Goal: Task Accomplishment & Management: Complete application form

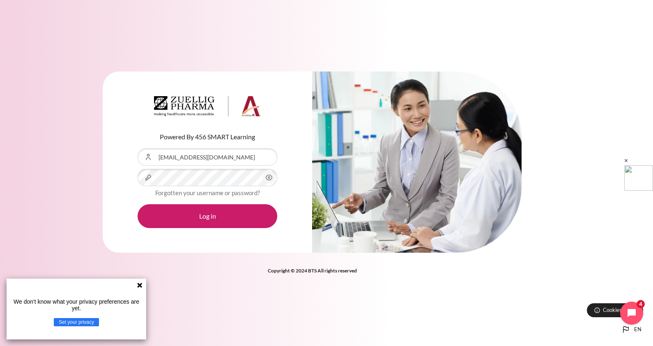
click at [138, 204] on button "Log in" at bounding box center [208, 216] width 140 height 24
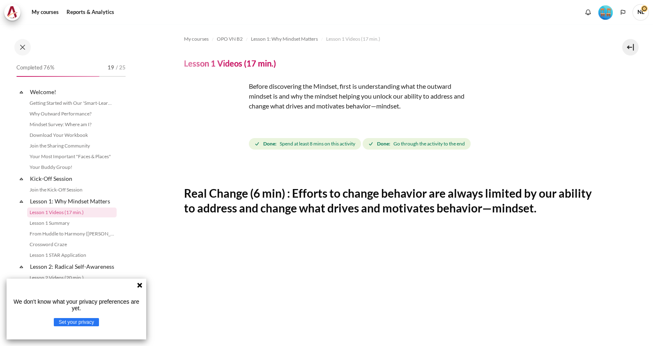
scroll to position [19, 0]
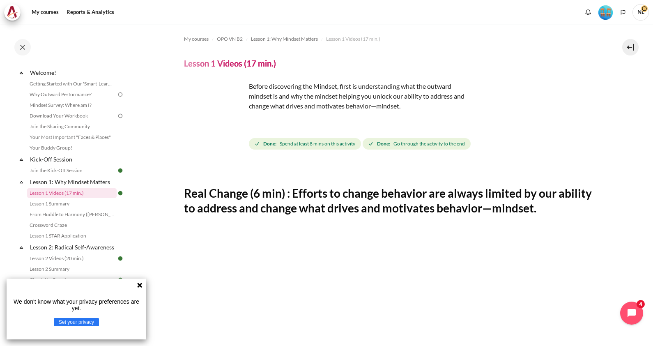
click at [138, 283] on icon at bounding box center [139, 285] width 5 height 5
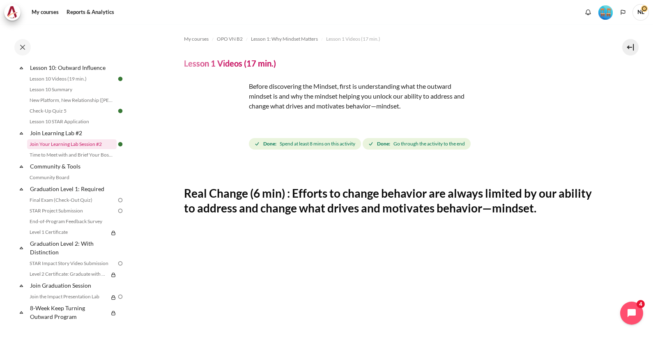
scroll to position [796, 0]
click at [59, 122] on link "Lesson 10 STAR Application" at bounding box center [72, 122] width 90 height 10
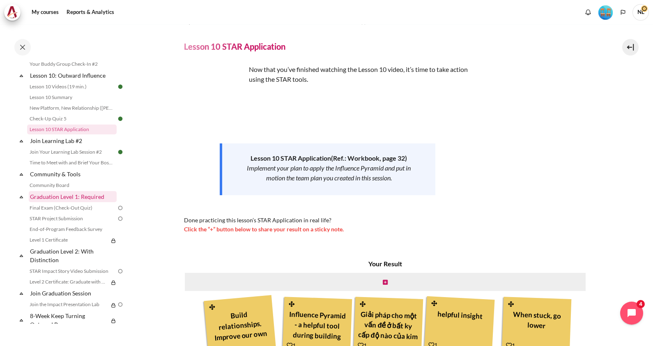
scroll to position [796, 0]
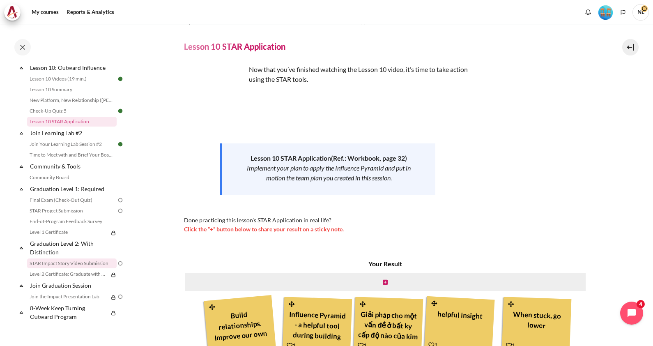
click at [81, 265] on link "STAR Impact Story Video Submission" at bounding box center [72, 263] width 90 height 10
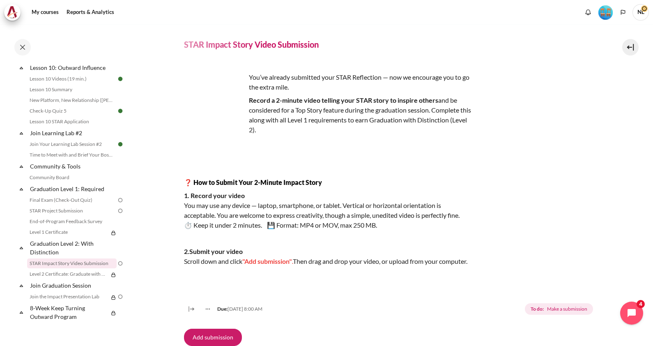
scroll to position [64, 0]
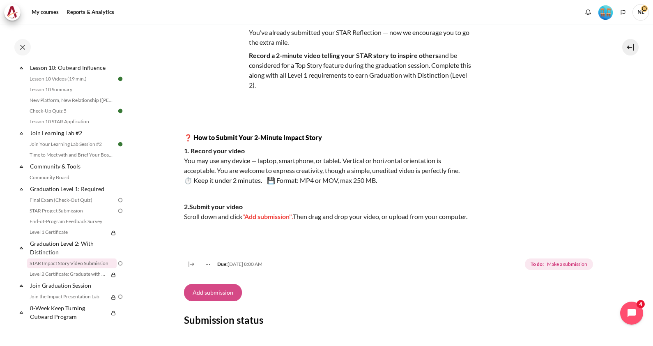
click at [212, 300] on button "Add submission" at bounding box center [213, 292] width 58 height 17
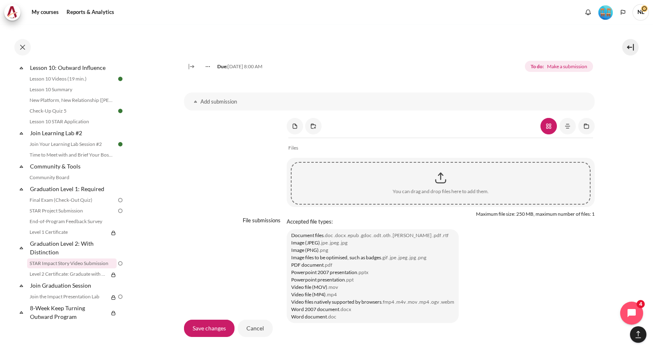
scroll to position [631, 0]
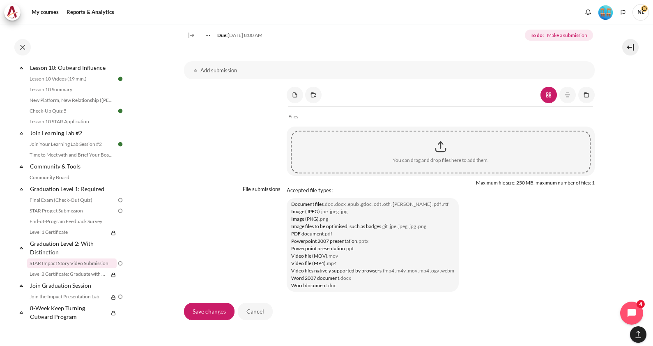
click at [435, 157] on div "Content" at bounding box center [441, 146] width 298 height 21
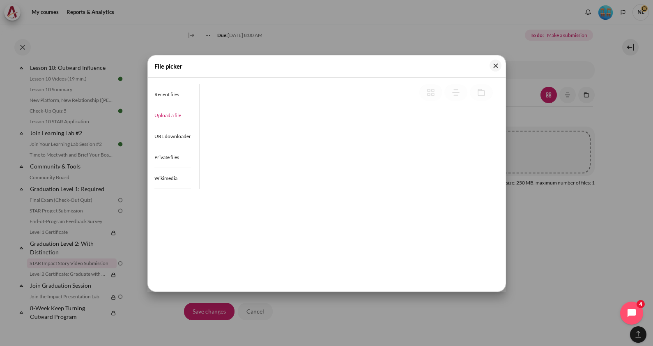
click at [170, 119] on link "Upload a file" at bounding box center [172, 115] width 37 height 21
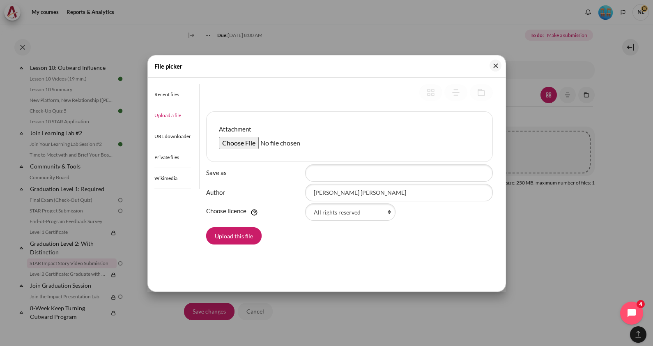
click at [245, 142] on input "Attachment" at bounding box center [282, 143] width 126 height 12
type input "C:\fakepath\Recording 9-12 at 9.52.webm"
click at [495, 67] on button "Close" at bounding box center [496, 66] width 12 height 12
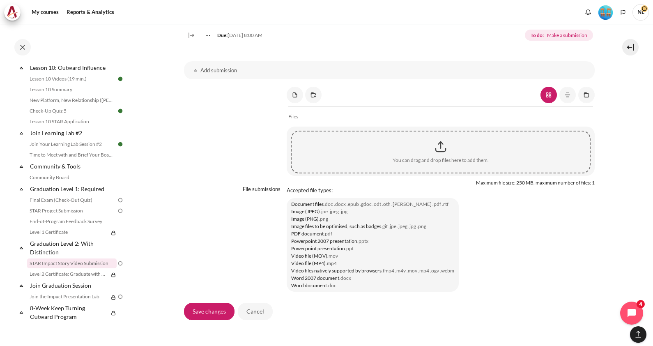
click at [475, 120] on div "Files" at bounding box center [440, 114] width 305 height 17
click at [443, 156] on div "Content" at bounding box center [441, 146] width 298 height 21
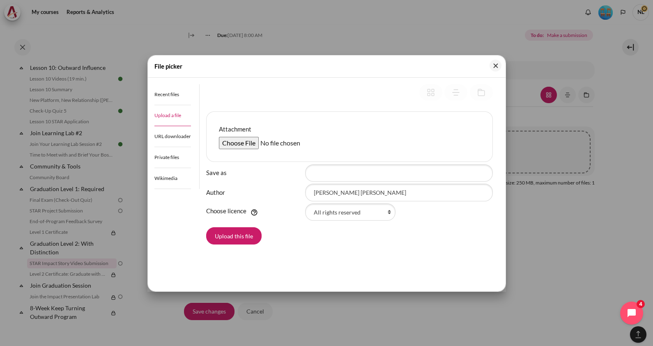
click at [248, 140] on input "Attachment" at bounding box center [282, 143] width 126 height 12
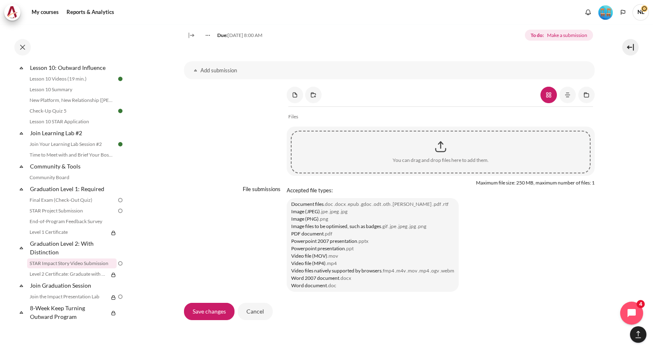
click at [444, 311] on div "Save changes Cancel" at bounding box center [389, 311] width 411 height 18
click at [436, 153] on div "Content" at bounding box center [441, 146] width 298 height 21
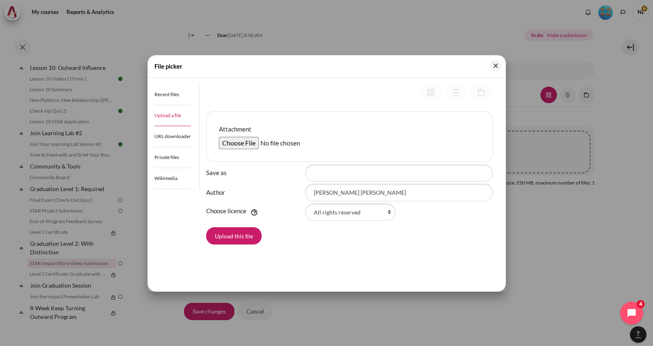
click at [241, 144] on input "Attachment" at bounding box center [282, 143] width 126 height 12
type input "C:\fakepath\Outward Mindset_Le Nguyen Hoang Nam.webm"
click at [243, 234] on button "Upload this file" at bounding box center [233, 235] width 55 height 17
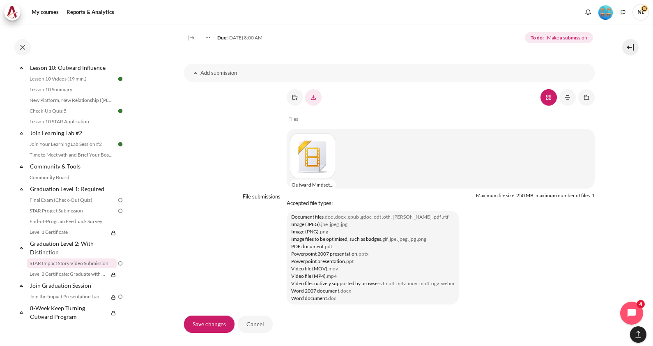
scroll to position [628, 0]
click at [324, 170] on div "Content" at bounding box center [310, 155] width 41 height 45
type input "Outward Mindset_Le Nguyen Hoang Nam.webm"
type input "[PERSON_NAME] [PERSON_NAME]"
select select "/"
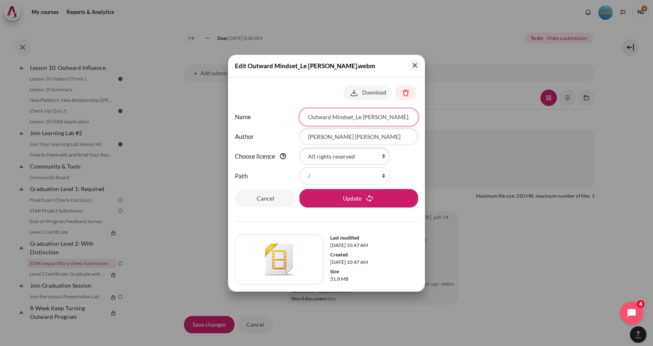
click at [338, 115] on input "Outward Mindset_Le Nguyen Hoang Nam.webm" at bounding box center [358, 116] width 119 height 17
click at [418, 64] on button "Close" at bounding box center [415, 65] width 12 height 12
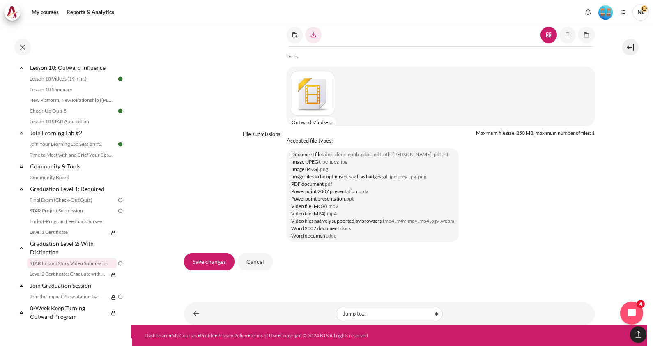
scroll to position [700, 0]
click at [200, 262] on input "Save changes" at bounding box center [209, 261] width 51 height 17
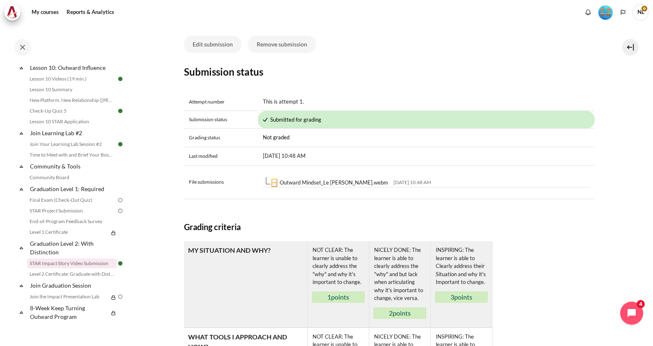
scroll to position [211, 0]
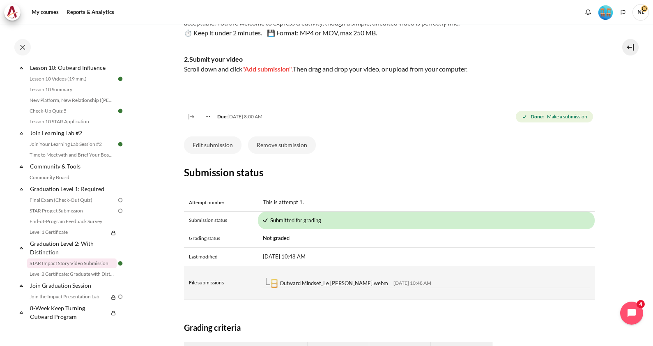
click at [274, 288] on img "Content" at bounding box center [274, 283] width 8 height 8
click at [287, 286] on link "Outward Mindset_Le Nguyen Hoang Nam.webm" at bounding box center [334, 283] width 108 height 7
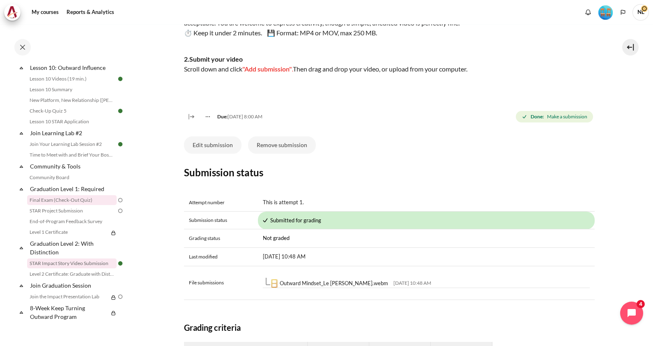
click at [72, 199] on link "Final Exam (Check-Out Quiz)" at bounding box center [72, 200] width 90 height 10
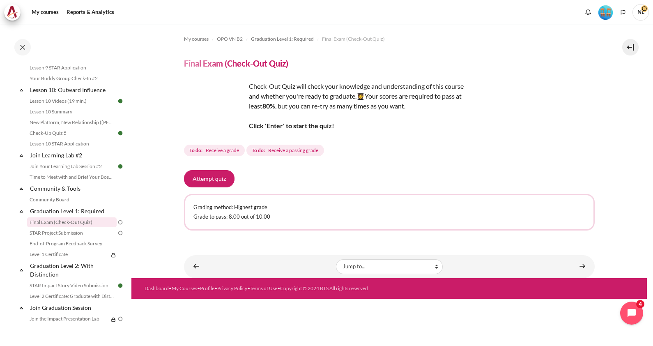
scroll to position [796, 0]
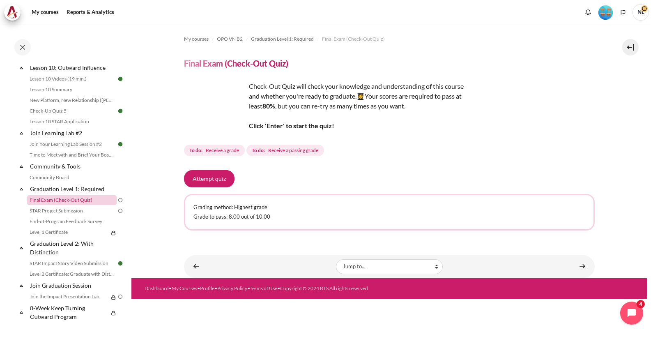
click at [86, 201] on link "Final Exam (Check-Out Quiz)" at bounding box center [72, 200] width 90 height 10
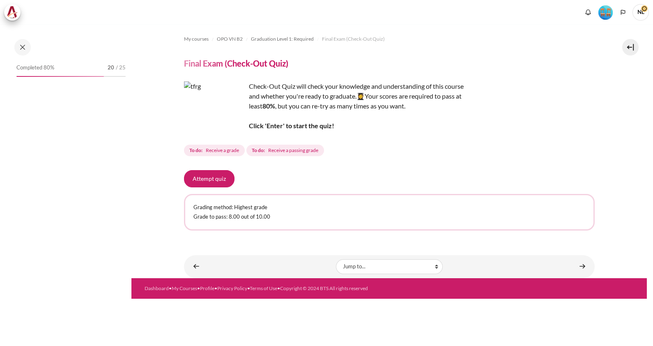
click at [214, 177] on button "Attempt quiz" at bounding box center [209, 178] width 51 height 17
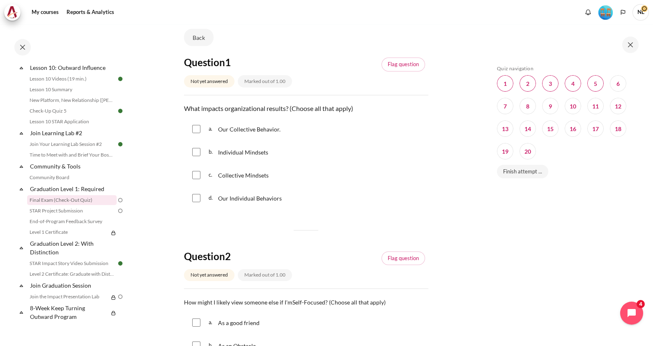
scroll to position [49, 0]
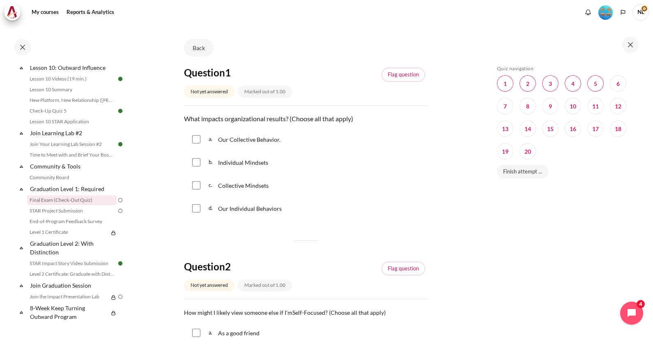
click at [196, 142] on input "Content" at bounding box center [196, 139] width 8 height 8
checkbox input "true"
click at [197, 164] on input "Content" at bounding box center [196, 162] width 8 height 8
checkbox input "true"
click at [200, 187] on div "c. Collective Mindsets" at bounding box center [306, 185] width 244 height 21
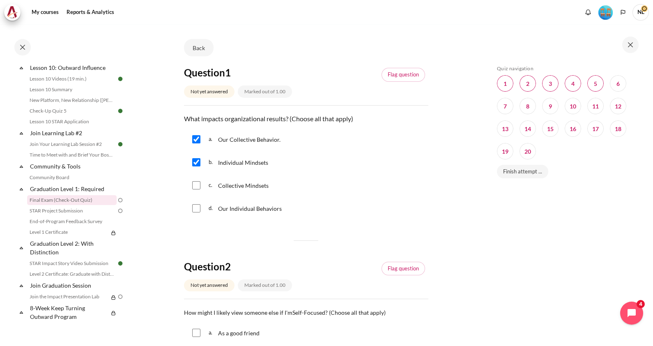
click at [194, 189] on div "c. Collective Mindsets" at bounding box center [306, 185] width 244 height 21
click at [196, 184] on input "Content" at bounding box center [196, 185] width 8 height 8
checkbox input "true"
click at [196, 209] on input "Content" at bounding box center [196, 208] width 8 height 8
checkbox input "true"
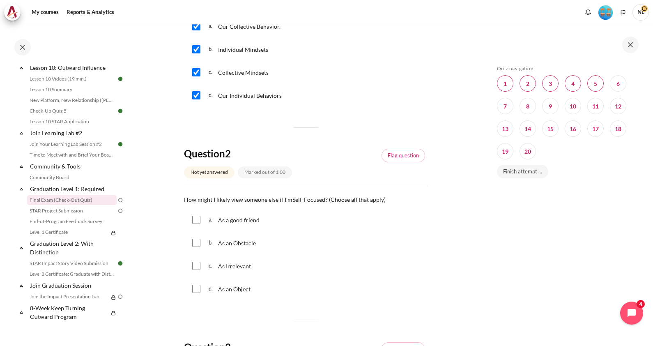
scroll to position [194, 0]
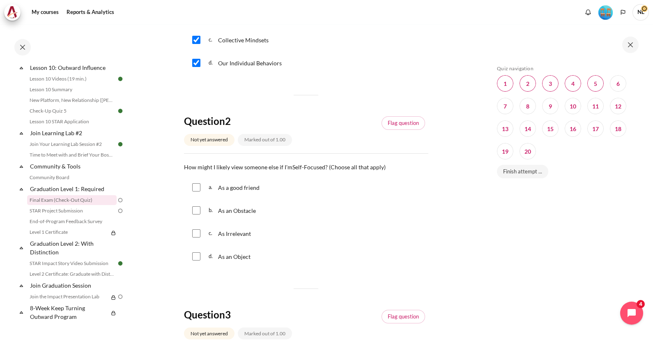
click at [196, 211] on input "Content" at bounding box center [196, 210] width 8 height 8
checkbox input "true"
click at [197, 231] on input "Content" at bounding box center [196, 233] width 8 height 8
checkbox input "true"
click at [197, 256] on input "Content" at bounding box center [196, 256] width 8 height 8
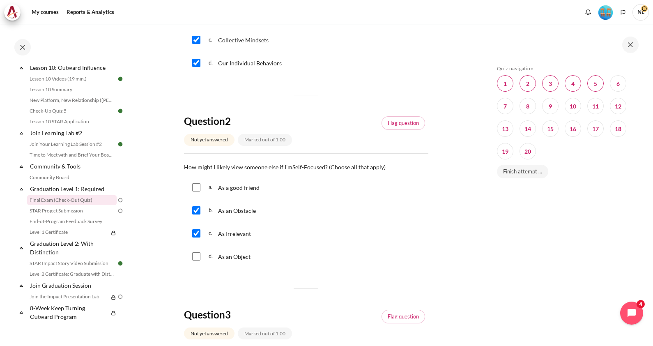
checkbox input "true"
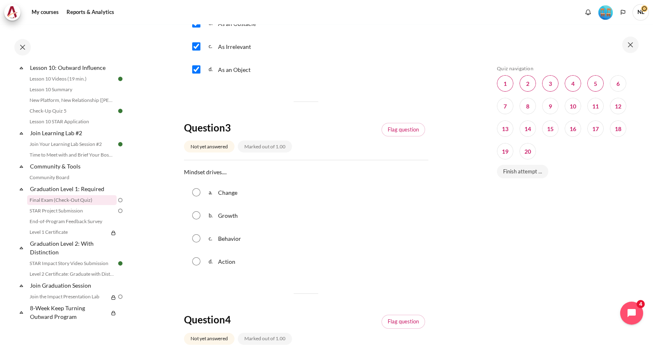
click at [196, 240] on input "Content" at bounding box center [196, 238] width 8 height 8
radio input "true"
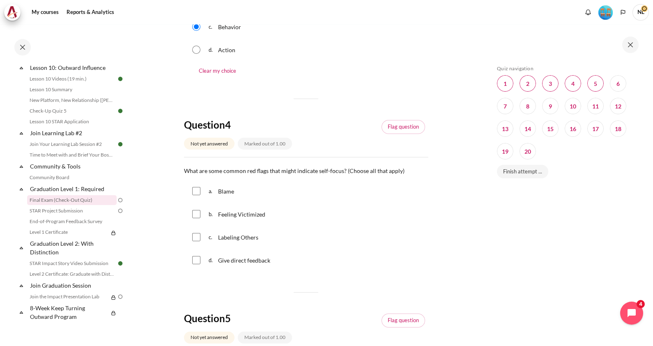
click at [196, 193] on input "Content" at bounding box center [196, 191] width 8 height 8
checkbox input "true"
click at [197, 215] on input "Content" at bounding box center [196, 214] width 8 height 8
checkbox input "true"
click at [197, 237] on input "Content" at bounding box center [196, 237] width 8 height 8
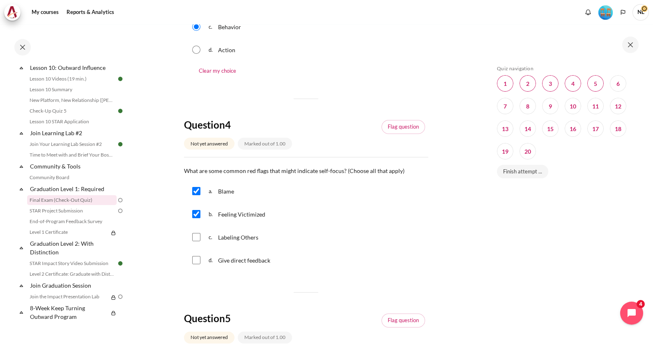
checkbox input "true"
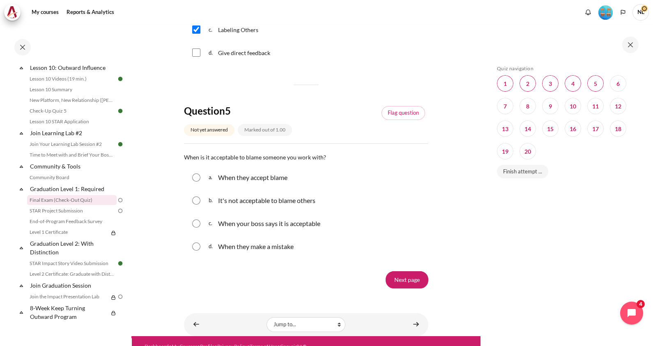
scroll to position [801, 0]
click at [199, 197] on input "Content" at bounding box center [196, 200] width 8 height 8
radio input "true"
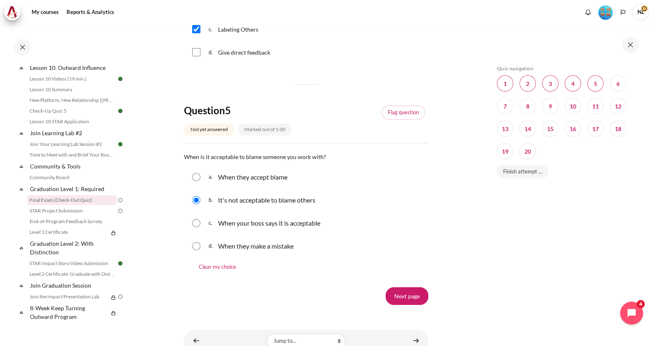
scroll to position [833, 0]
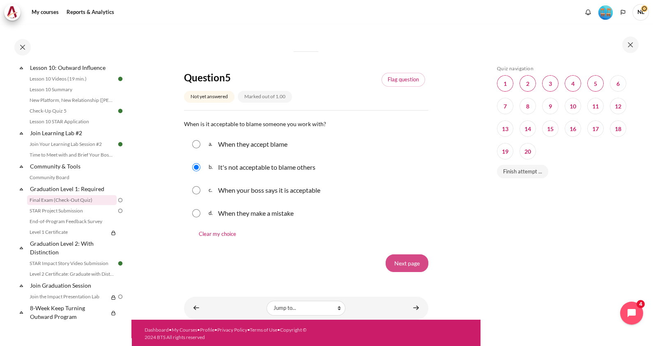
click at [394, 261] on input "Next page" at bounding box center [407, 262] width 43 height 17
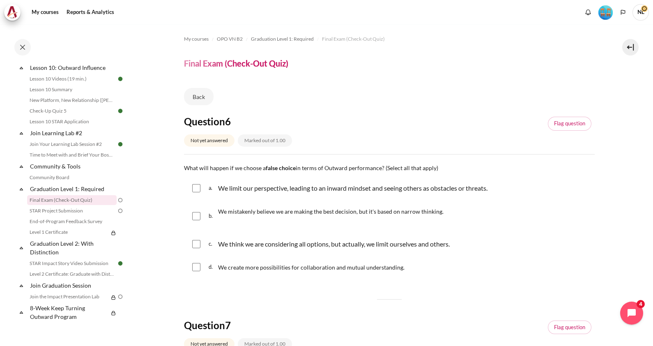
click at [195, 189] on input "Content" at bounding box center [196, 188] width 8 height 8
checkbox input "true"
click at [195, 216] on input "Content" at bounding box center [196, 216] width 8 height 8
checkbox input "true"
click at [196, 241] on input "Content" at bounding box center [196, 244] width 8 height 8
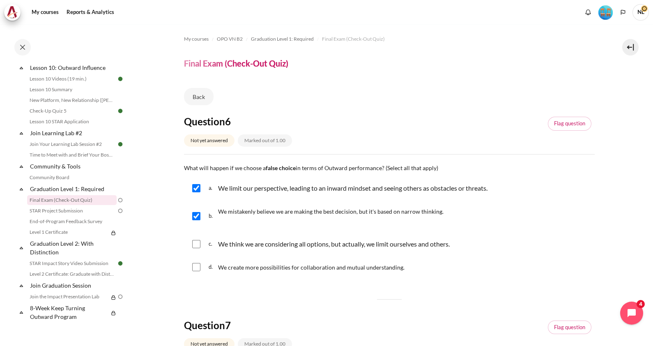
checkbox input "true"
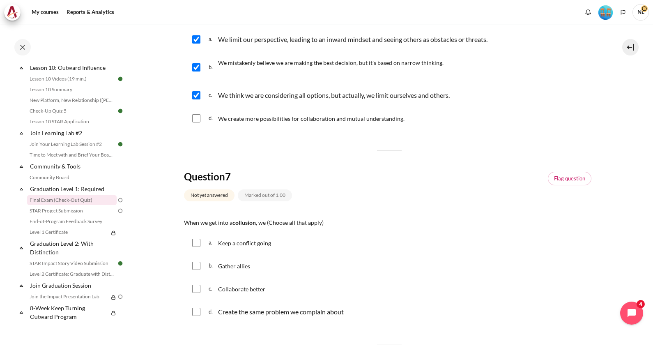
scroll to position [213, 0]
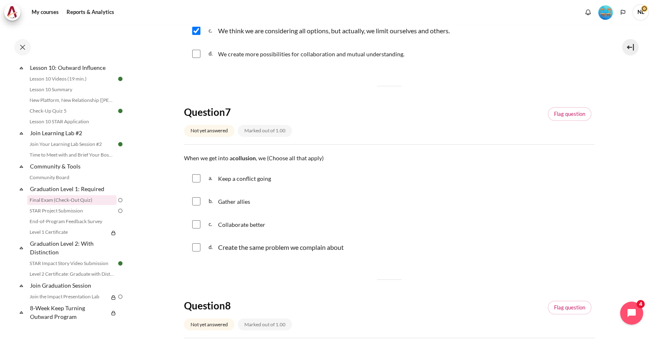
click at [197, 178] on input "Content" at bounding box center [196, 178] width 8 height 8
checkbox input "true"
click at [195, 203] on input "Content" at bounding box center [196, 201] width 8 height 8
checkbox input "true"
click at [195, 244] on input "Content" at bounding box center [196, 247] width 8 height 8
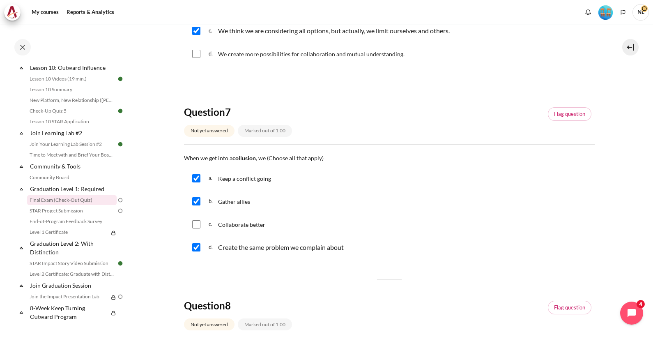
click at [195, 244] on input "Content" at bounding box center [196, 247] width 8 height 8
checkbox input "false"
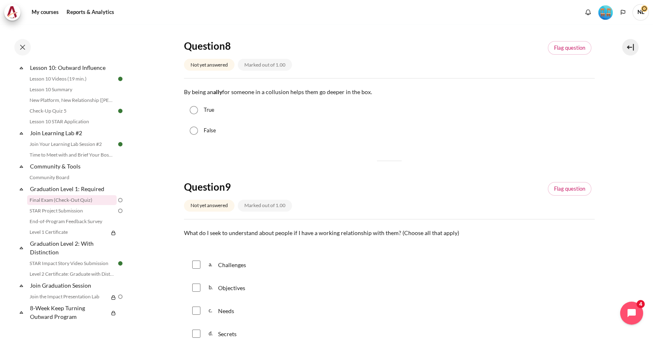
scroll to position [488, 0]
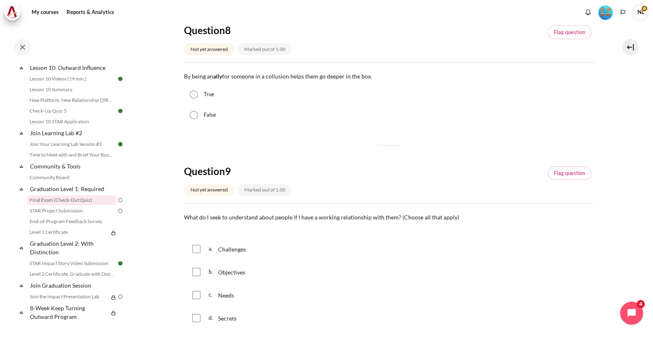
click at [194, 94] on input "True" at bounding box center [194, 94] width 8 height 8
radio input "true"
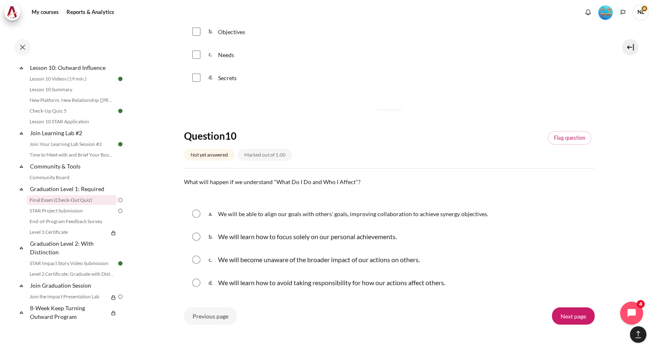
scroll to position [692, 0]
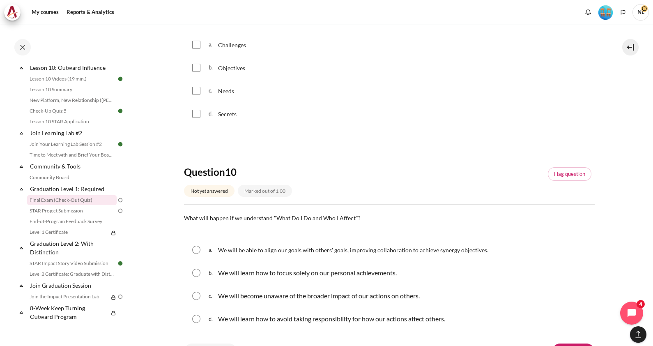
click at [197, 44] on input "Content" at bounding box center [196, 45] width 8 height 8
checkbox input "true"
click at [196, 66] on input "Content" at bounding box center [196, 68] width 8 height 8
checkbox input "true"
click at [195, 93] on input "Content" at bounding box center [196, 91] width 8 height 8
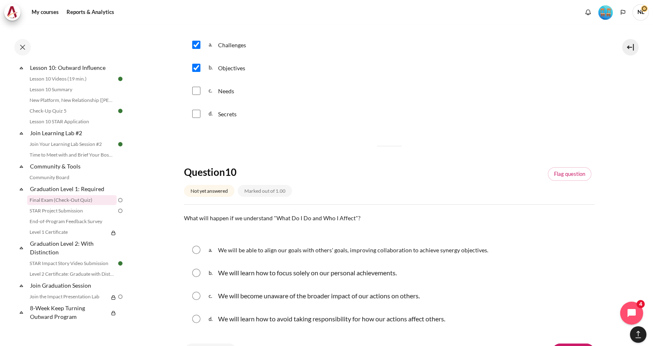
checkbox input "true"
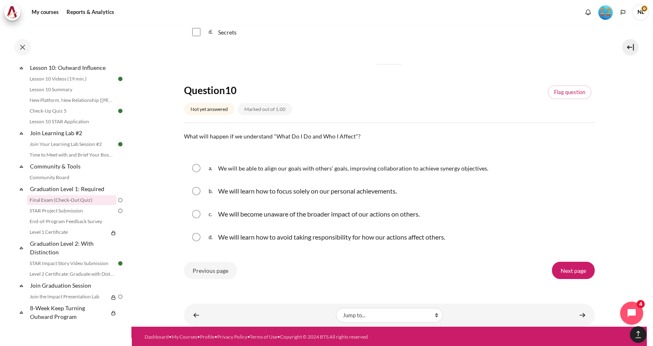
click at [198, 168] on input "Content" at bounding box center [196, 168] width 8 height 8
radio input "true"
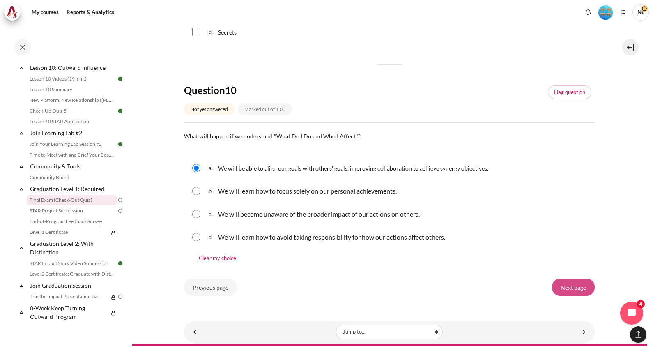
click at [569, 288] on input "Next page" at bounding box center [573, 286] width 43 height 17
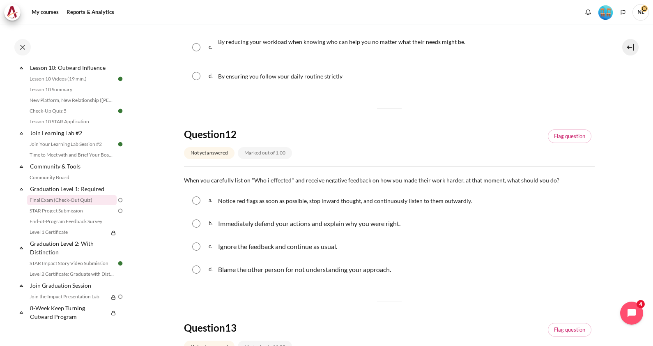
scroll to position [138, 0]
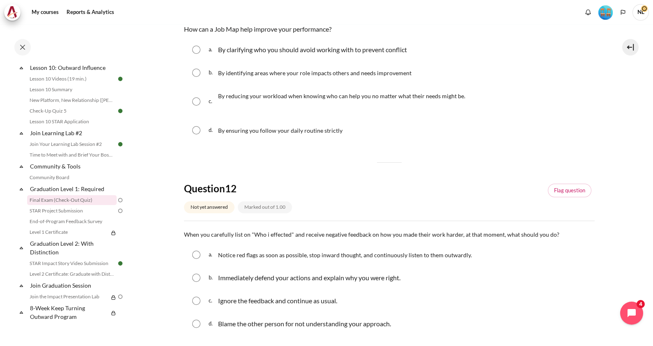
click at [196, 75] on input "Content" at bounding box center [196, 73] width 8 height 8
radio input "true"
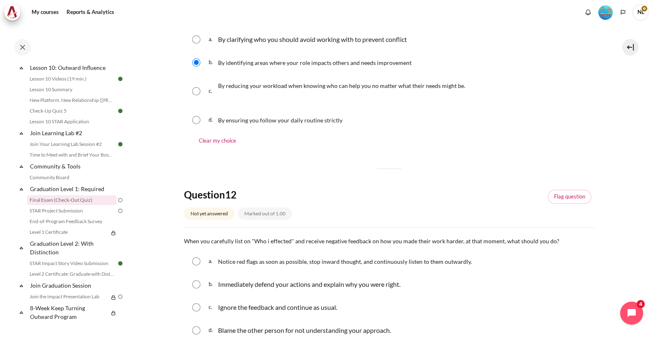
scroll to position [299, 0]
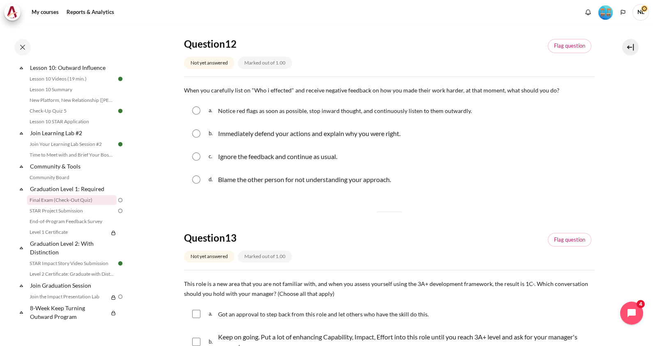
click at [195, 111] on input "Content" at bounding box center [196, 110] width 8 height 8
radio input "true"
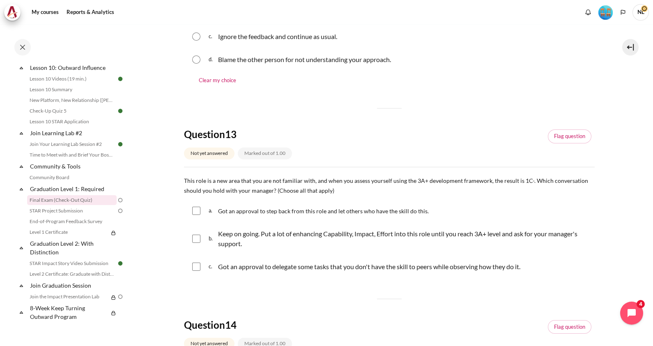
scroll to position [432, 0]
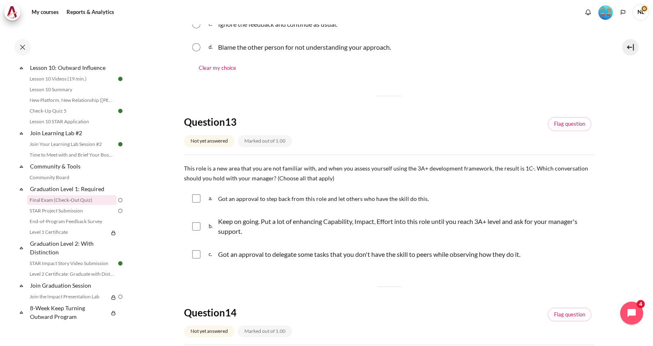
click at [194, 222] on input "Content" at bounding box center [196, 226] width 8 height 8
checkbox input "true"
click at [195, 256] on input "Content" at bounding box center [196, 254] width 8 height 8
checkbox input "true"
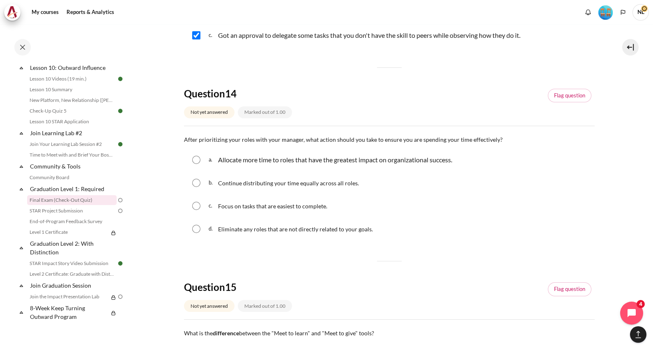
scroll to position [651, 0]
click at [345, 285] on h4 "Question 15" at bounding box center [264, 287] width 161 height 13
click at [200, 157] on div "a. Allocate more time to roles that have the greatest impact on organizational …" at bounding box center [389, 159] width 411 height 21
click at [198, 158] on input "Content" at bounding box center [196, 160] width 8 height 8
radio input "true"
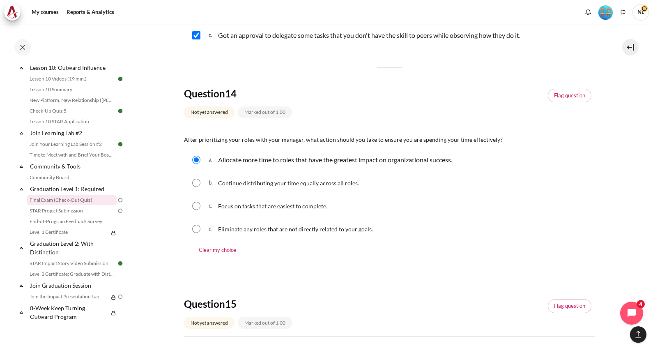
scroll to position [854, 0]
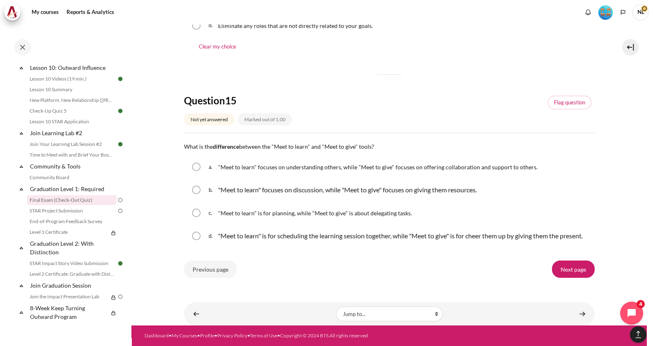
click at [200, 168] on div "a. "Meet to learn" focuses on understanding others, while "Meet to give" focuse…" at bounding box center [389, 166] width 411 height 21
click at [199, 166] on input "Content" at bounding box center [196, 167] width 8 height 8
radio input "true"
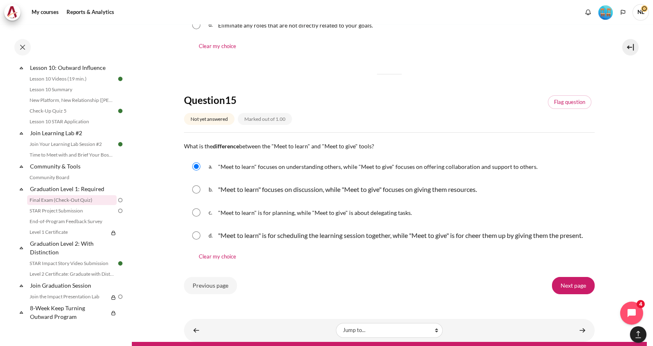
scroll to position [879, 0]
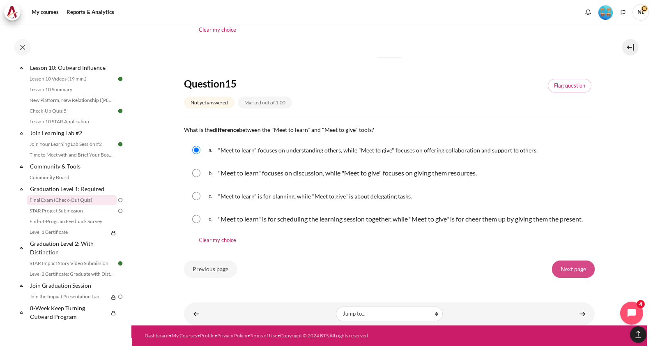
click at [567, 269] on input "Next page" at bounding box center [573, 268] width 43 height 17
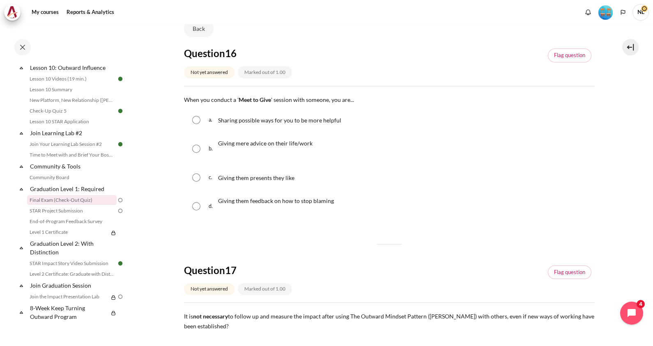
scroll to position [68, 0]
click at [198, 126] on div "a. Sharing possible ways for you to be more helpful" at bounding box center [389, 120] width 411 height 21
click at [197, 123] on input "Content" at bounding box center [196, 120] width 8 height 8
radio input "true"
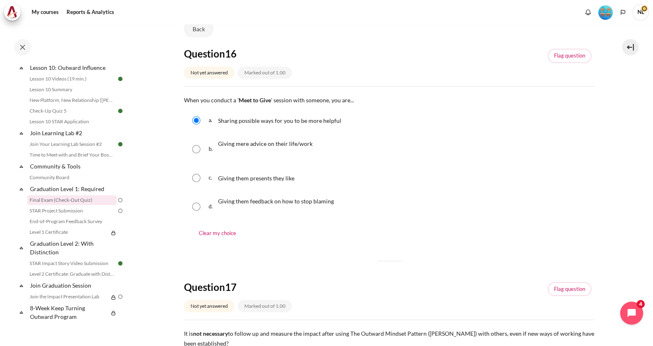
scroll to position [216, 0]
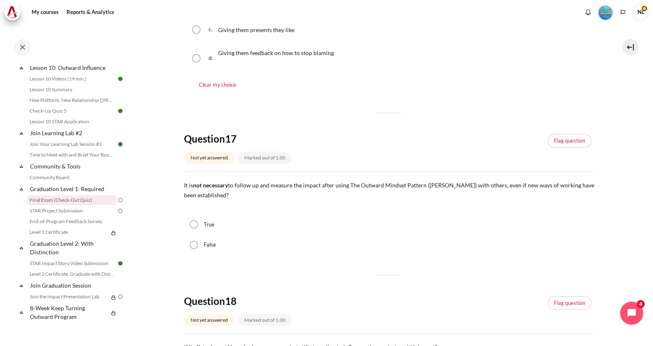
click at [196, 244] on input "False" at bounding box center [194, 245] width 8 height 8
radio input "true"
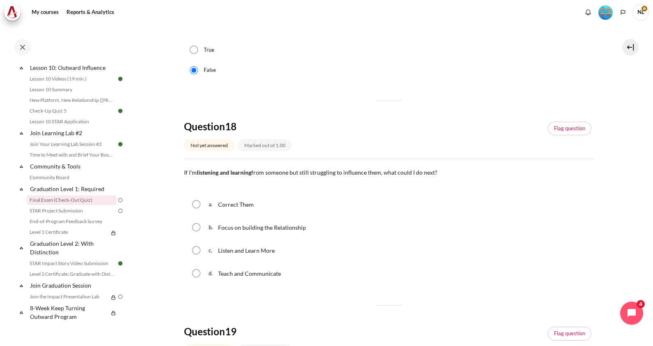
click at [198, 225] on input "Content" at bounding box center [196, 227] width 8 height 8
radio input "true"
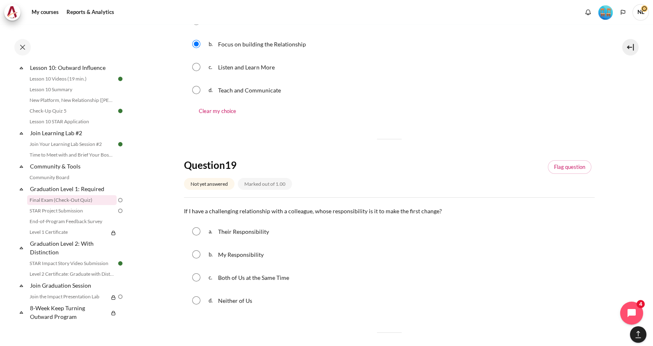
scroll to position [594, 0]
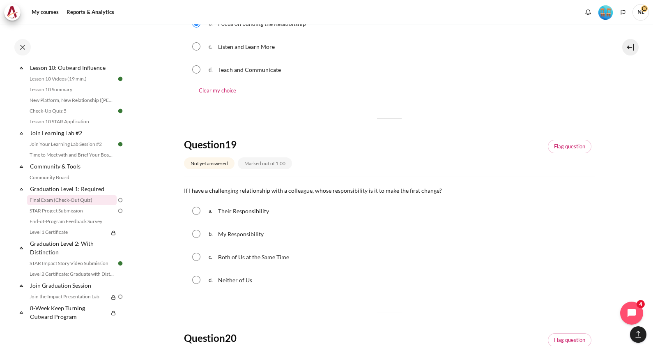
click at [197, 236] on input "Content" at bounding box center [196, 234] width 8 height 8
radio input "true"
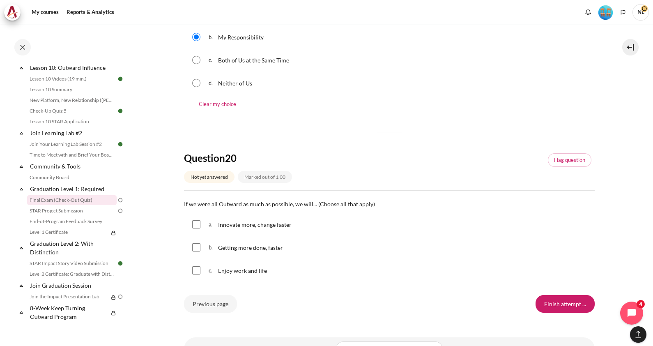
scroll to position [825, 0]
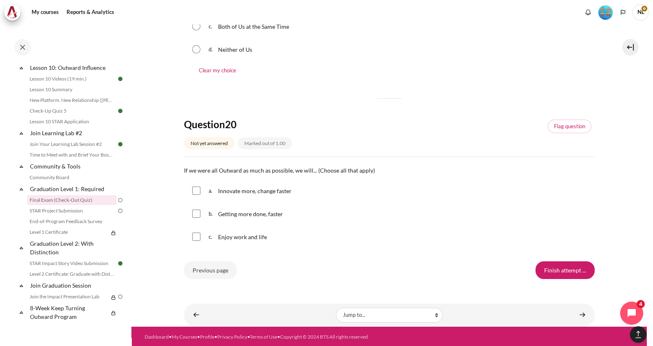
click at [403, 234] on div "c. Enjoy work and life" at bounding box center [389, 236] width 411 height 21
click at [198, 191] on input "Content" at bounding box center [196, 190] width 8 height 8
checkbox input "true"
click at [199, 212] on div "b. Getting more done, faster" at bounding box center [389, 213] width 411 height 21
click at [193, 212] on input "Content" at bounding box center [196, 213] width 8 height 8
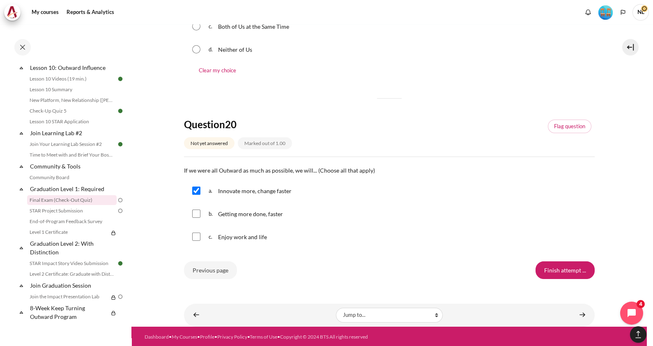
checkbox input "true"
click at [194, 234] on input "Content" at bounding box center [196, 236] width 8 height 8
checkbox input "true"
click at [565, 270] on input "Finish attempt ..." at bounding box center [565, 269] width 59 height 17
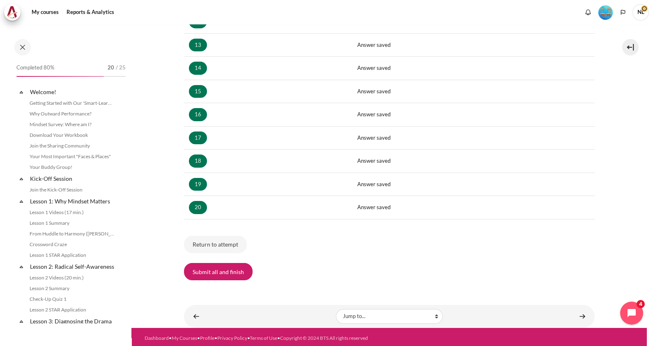
scroll to position [796, 0]
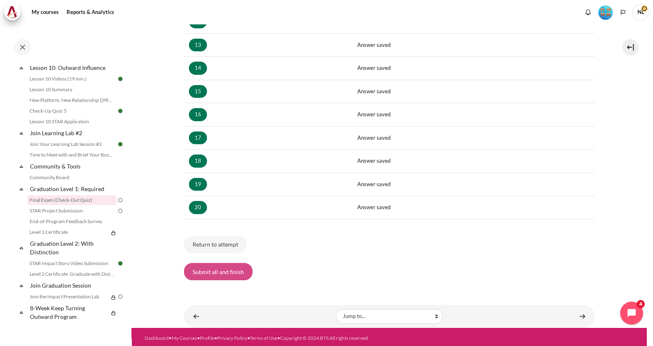
click at [225, 267] on button "Submit all and finish" at bounding box center [218, 271] width 69 height 17
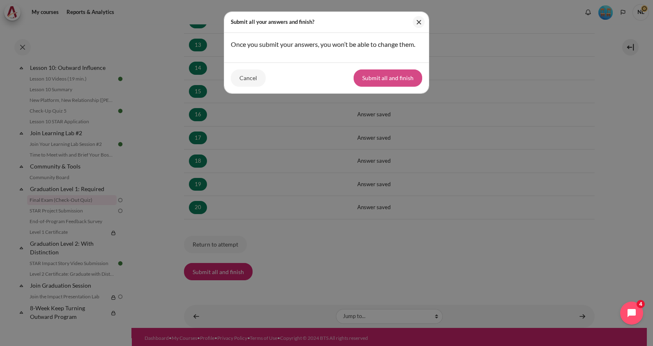
click at [396, 83] on button "Submit all and finish" at bounding box center [388, 77] width 69 height 17
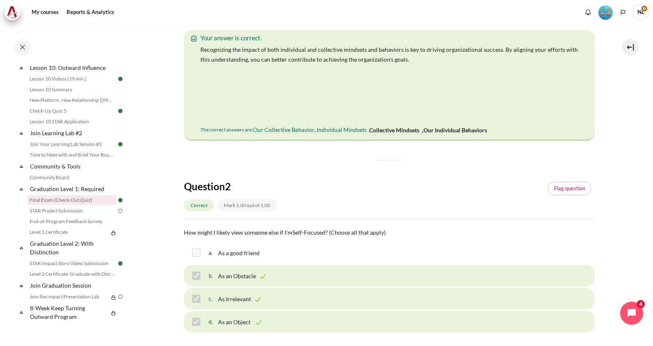
scroll to position [294, 0]
click at [74, 214] on link "STAR Project Submission" at bounding box center [72, 211] width 90 height 10
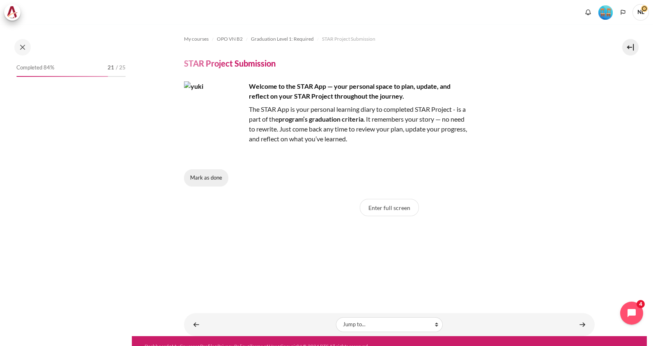
click at [207, 175] on button "Mark as done" at bounding box center [206, 177] width 44 height 17
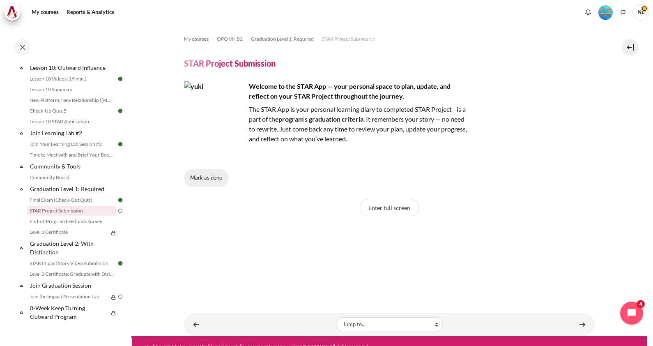
click at [213, 183] on button "Mark as done" at bounding box center [206, 177] width 44 height 17
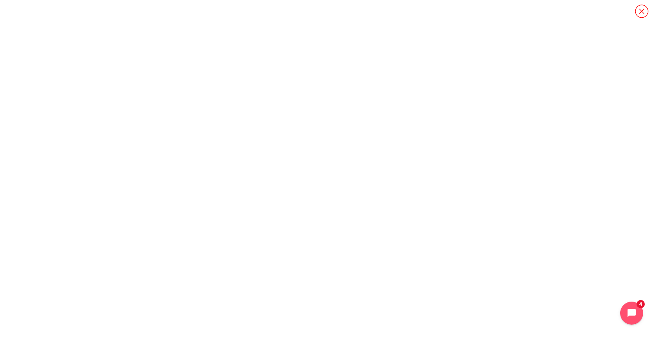
click at [640, 9] on icon "Content" at bounding box center [642, 11] width 14 height 14
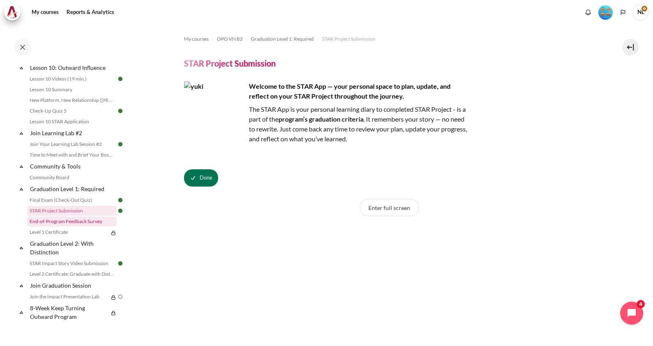
click at [88, 223] on link "End-of-Program Feedback Survey" at bounding box center [72, 221] width 90 height 10
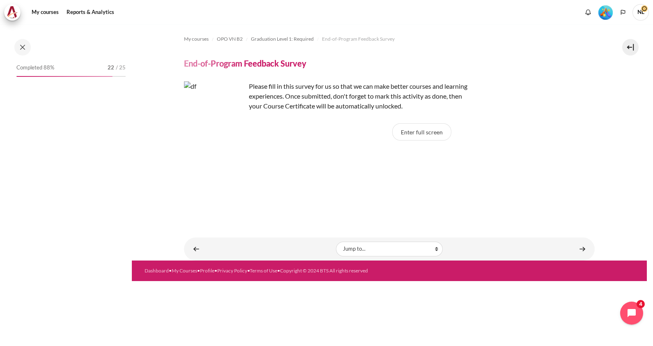
scroll to position [825, 0]
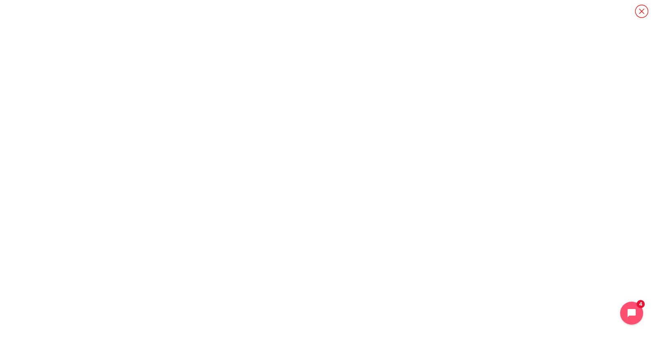
click at [638, 12] on icon "Content" at bounding box center [642, 11] width 14 height 14
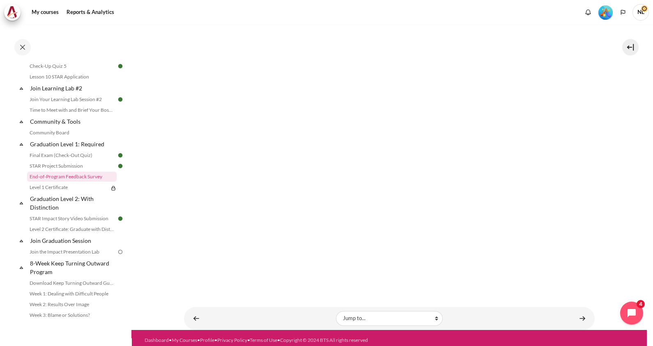
scroll to position [184, 0]
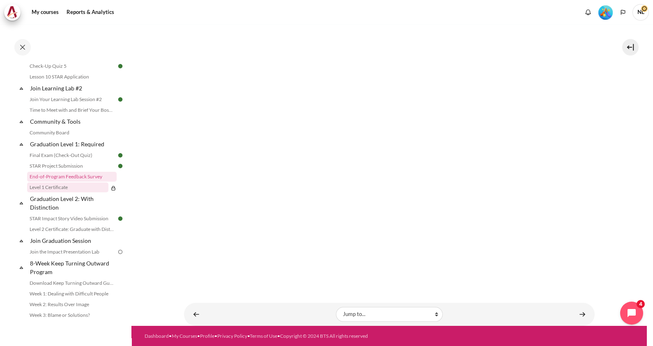
click at [66, 192] on link "Level 1 Certificate" at bounding box center [67, 187] width 81 height 10
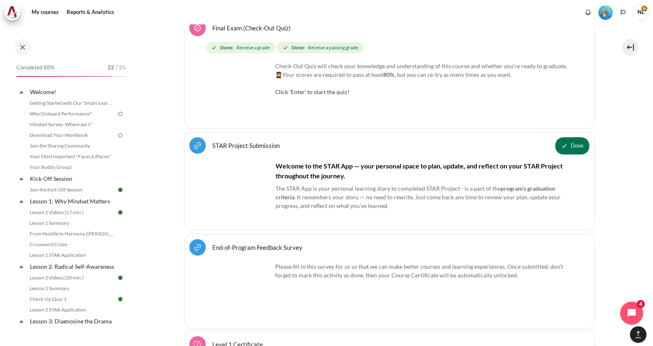
scroll to position [836, 0]
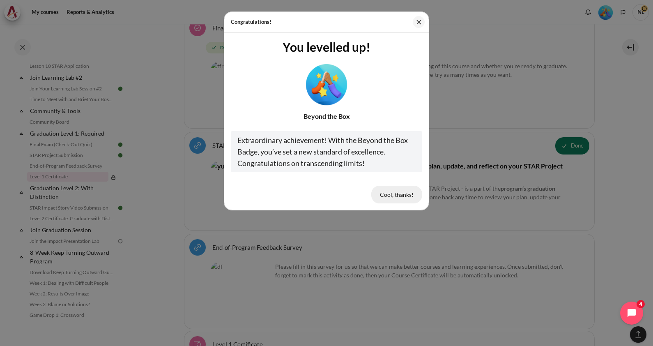
click at [400, 192] on button "Cool, thanks!" at bounding box center [396, 194] width 51 height 17
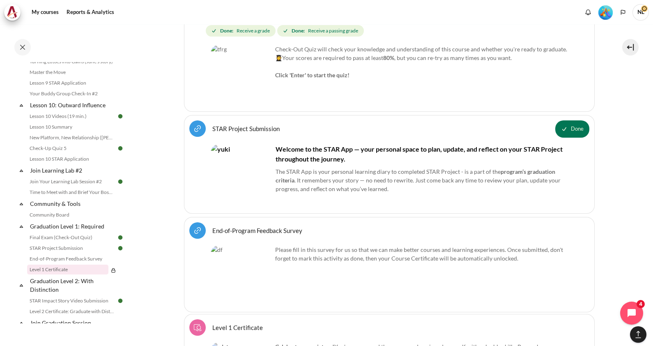
scroll to position [1189, 0]
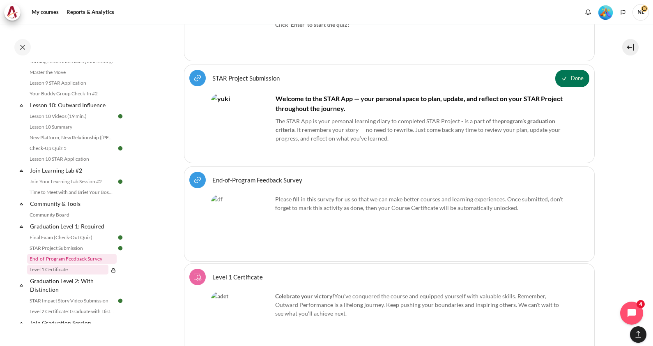
click at [94, 264] on link "End-of-Program Feedback Survey" at bounding box center [72, 259] width 90 height 10
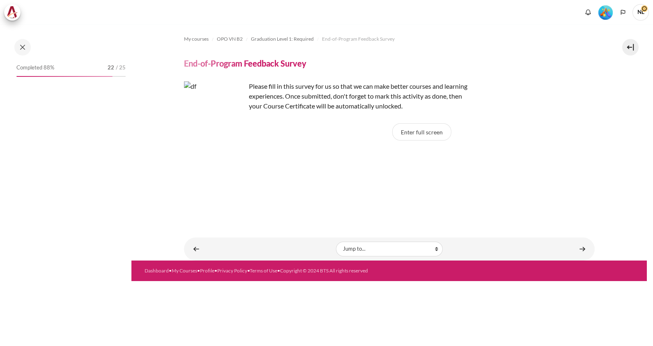
scroll to position [825, 0]
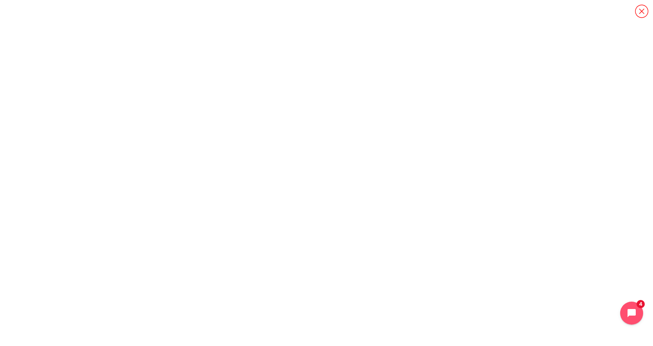
click at [641, 9] on icon "Content" at bounding box center [642, 11] width 14 height 14
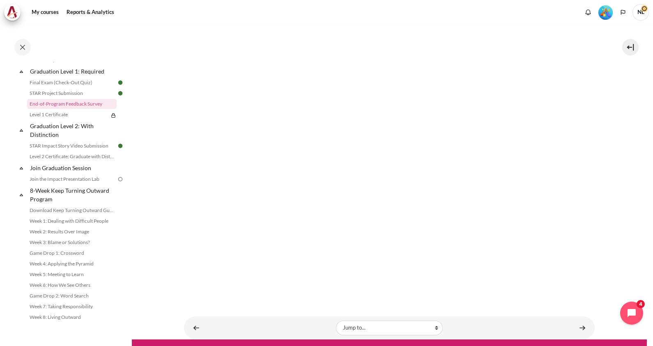
scroll to position [184, 0]
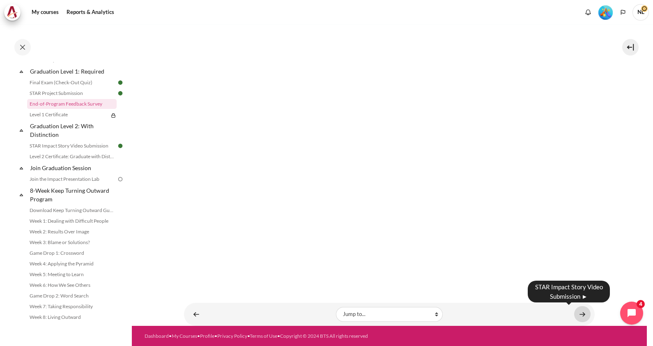
click at [583, 313] on link "Content" at bounding box center [582, 314] width 16 height 16
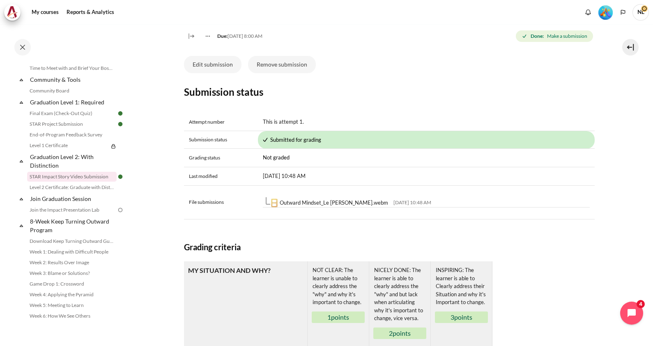
scroll to position [308, 0]
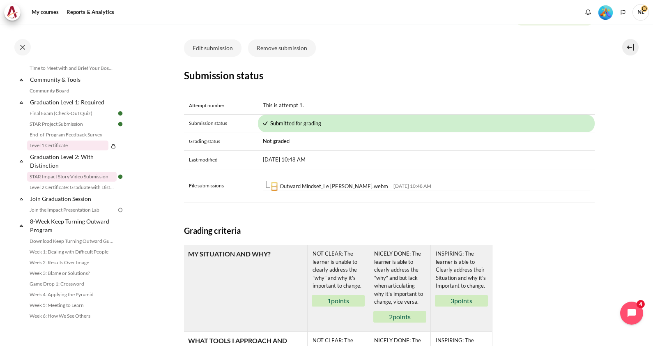
click at [66, 150] on link "Level 1 Certificate" at bounding box center [67, 145] width 81 height 10
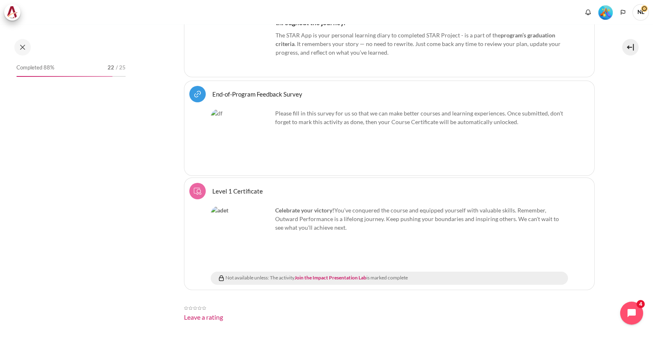
scroll to position [1253, 0]
click at [200, 303] on img "Content" at bounding box center [200, 307] width 4 height 8
click at [203, 303] on img "Content" at bounding box center [204, 307] width 4 height 8
click at [205, 303] on img "Content" at bounding box center [204, 307] width 4 height 8
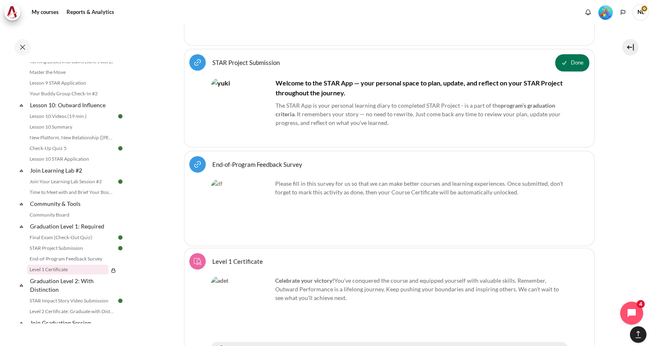
scroll to position [1240, 0]
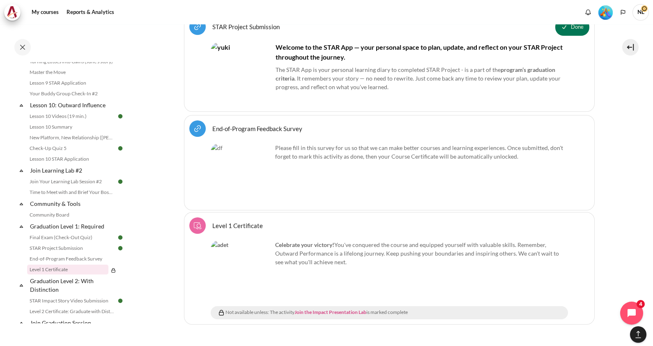
click at [337, 309] on link "Join the Impact Presentation Lab" at bounding box center [330, 312] width 72 height 6
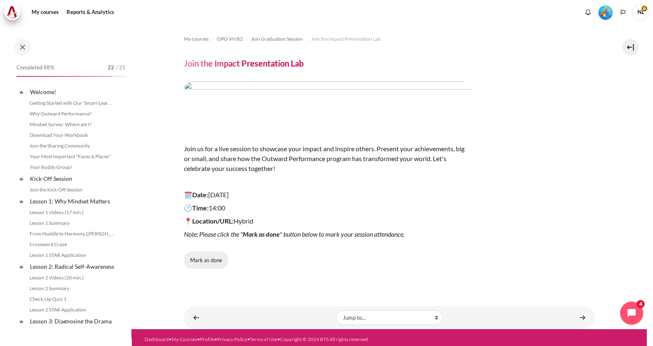
scroll to position [900, 0]
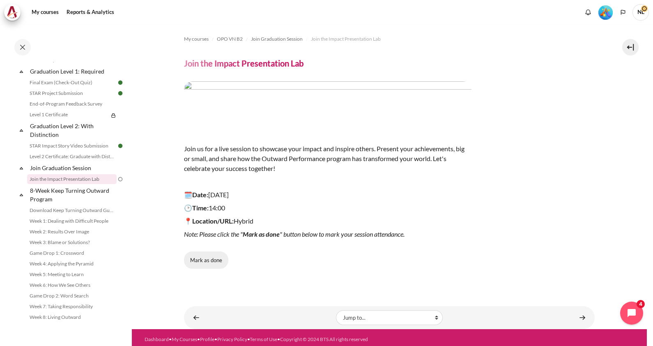
click at [209, 263] on button "Mark as done" at bounding box center [206, 259] width 44 height 17
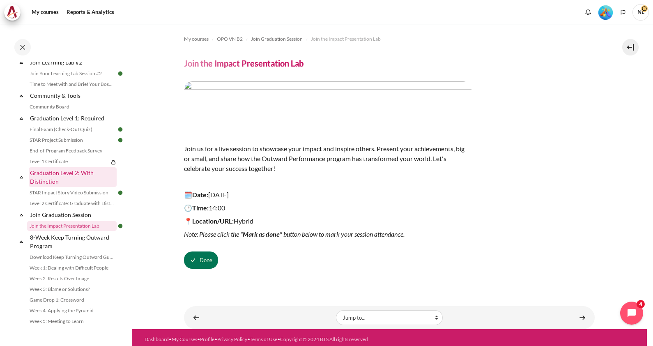
scroll to position [873, 0]
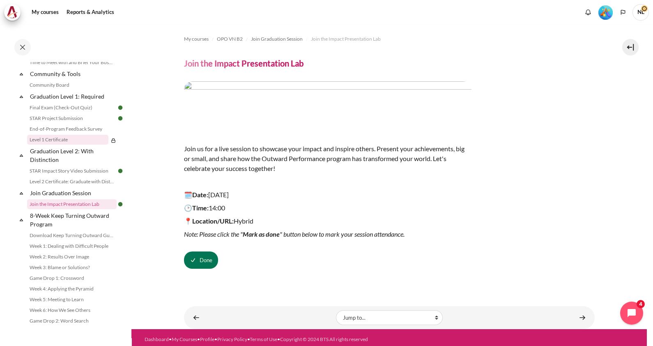
click at [60, 145] on link "Level 1 Certificate" at bounding box center [67, 140] width 81 height 10
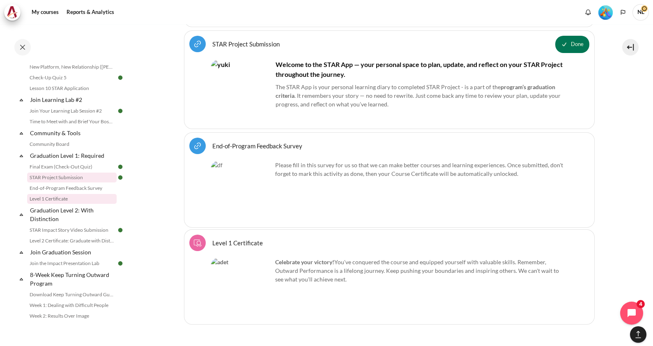
scroll to position [811, 0]
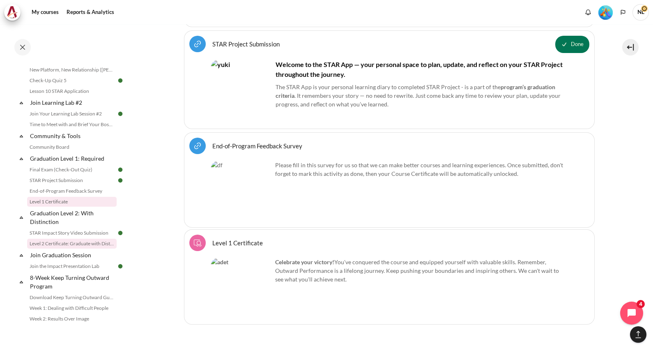
click at [91, 248] on link "Level 2 Certificate: Graduate with Distinction" at bounding box center [72, 244] width 90 height 10
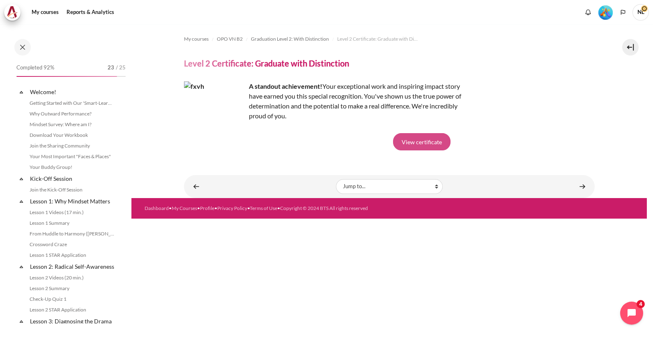
click at [417, 143] on link "View certificate" at bounding box center [422, 141] width 58 height 17
click at [78, 111] on link "Why Outward Performance?" at bounding box center [72, 114] width 90 height 10
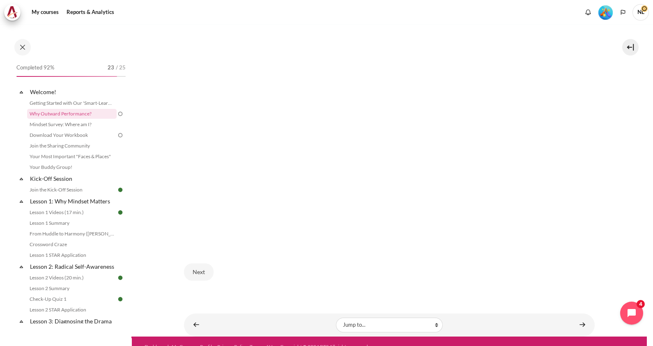
scroll to position [227, 0]
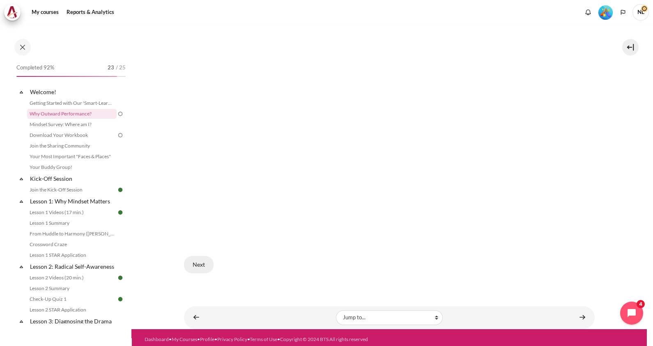
click at [199, 259] on button "Next" at bounding box center [199, 264] width 30 height 17
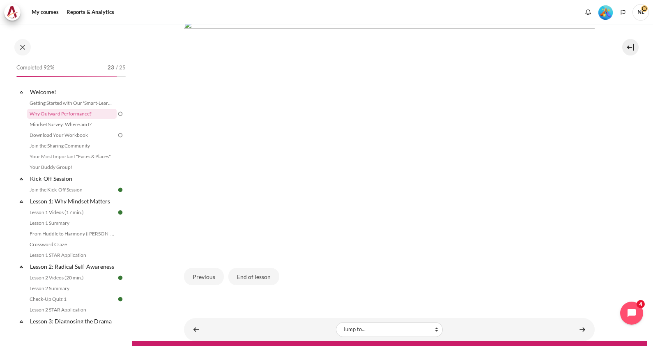
scroll to position [243, 0]
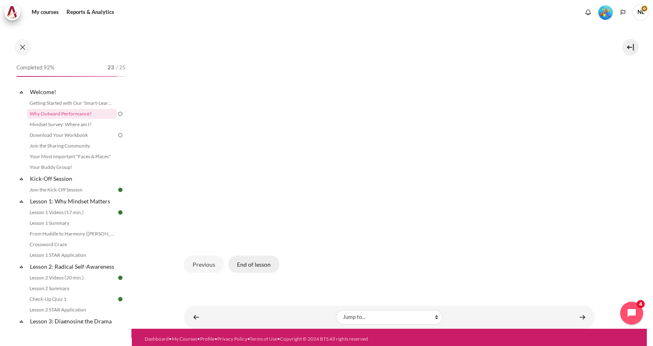
click at [260, 258] on button "End of lesson" at bounding box center [253, 263] width 51 height 17
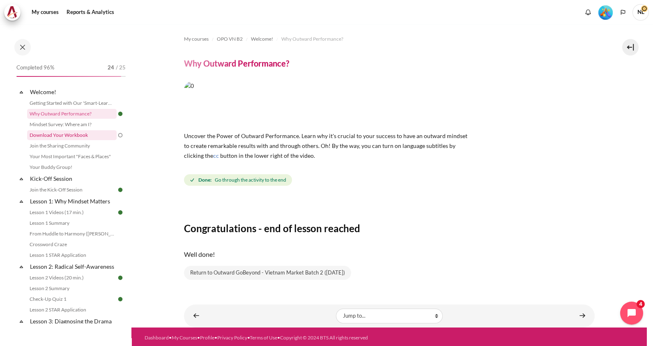
click at [83, 134] on link "Download Your Workbook" at bounding box center [72, 135] width 90 height 10
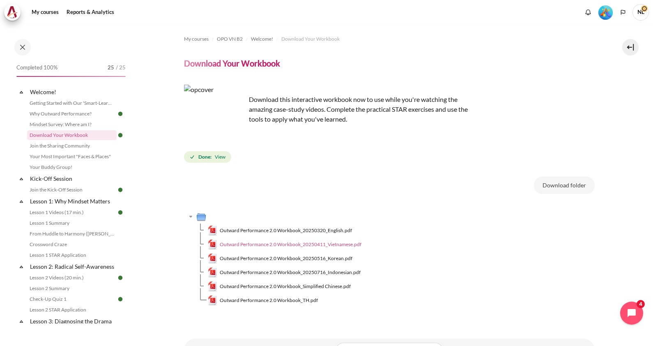
click at [315, 241] on span "Outward Performance 2.0 Workbook_20250411_Vietnamese.pdf" at bounding box center [291, 244] width 142 height 7
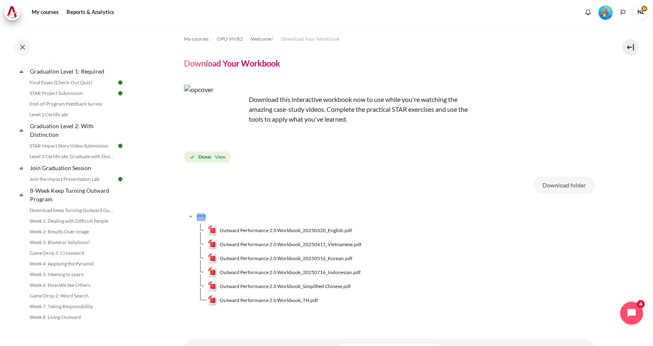
scroll to position [913, 0]
click at [68, 148] on link "STAR Impact Story Video Submission" at bounding box center [72, 146] width 90 height 10
